Goal: Use online tool/utility: Use online tool/utility

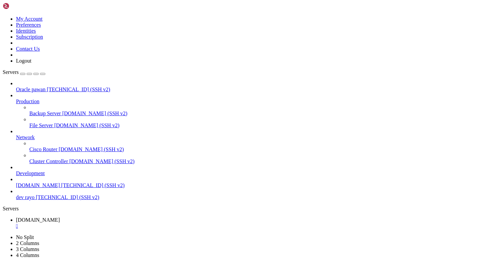
paste textarea "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"
type textarea "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"
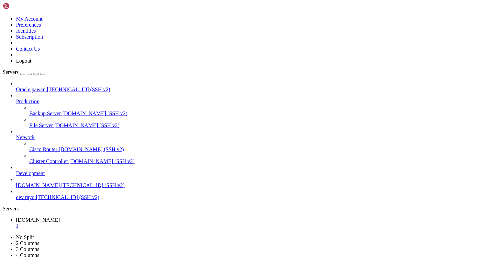
scroll to position [508769, 0]
drag, startPoint x: 321, startPoint y: 181, endPoint x: 0, endPoint y: 179, distance: 321.0
click at [3, 179] on div "My Account Preferences Identities Subscription Contact Us Logout Servers Oracle…" at bounding box center [240, 179] width 474 height 353
